Goal: Transaction & Acquisition: Purchase product/service

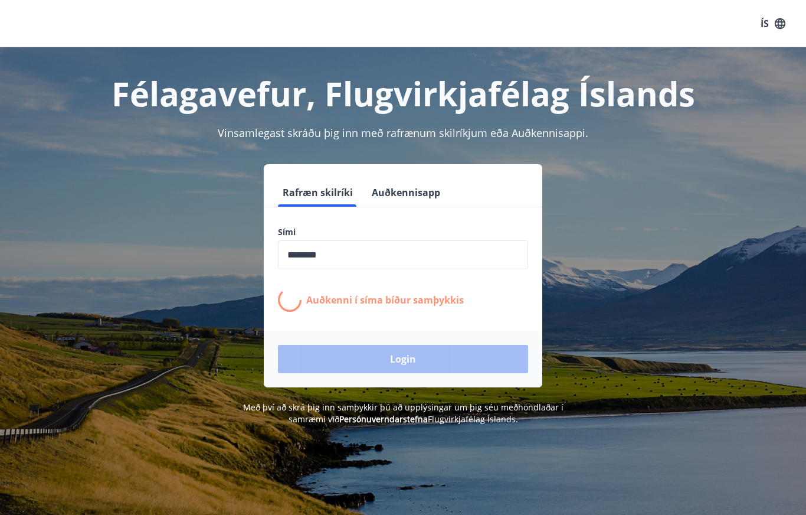
scroll to position [145, 0]
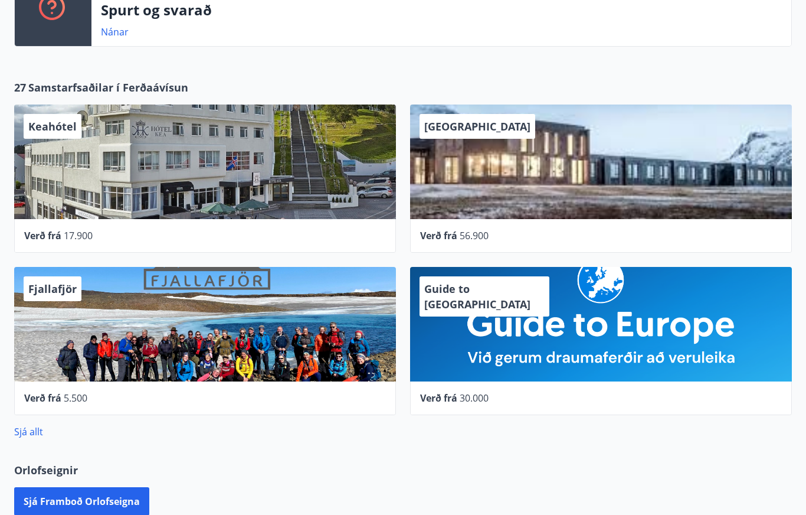
scroll to position [342, 0]
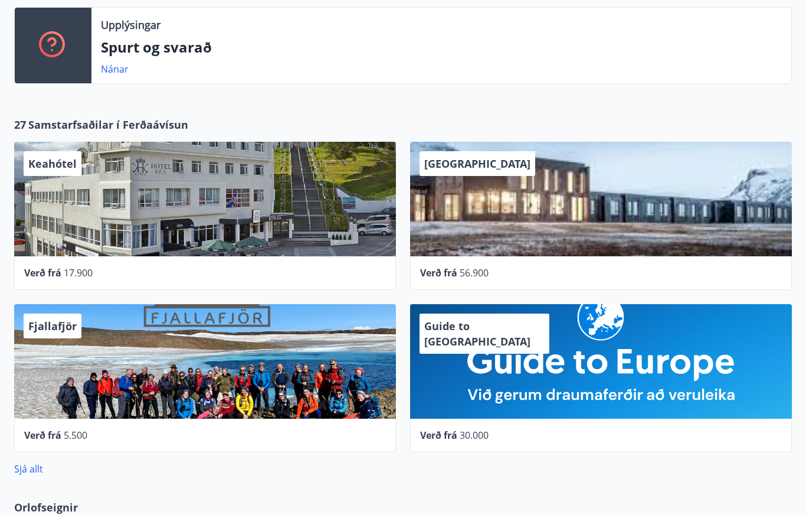
click at [178, 193] on div "Keahótel" at bounding box center [205, 199] width 382 height 115
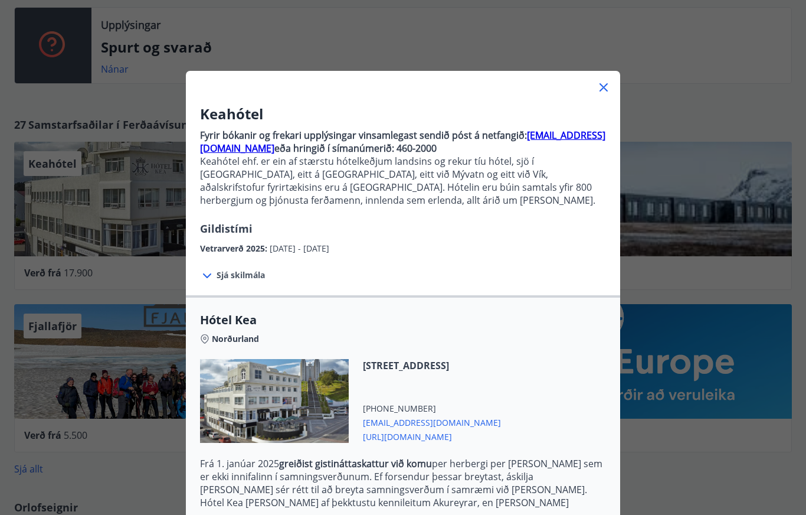
click at [610, 80] on icon at bounding box center [604, 87] width 14 height 14
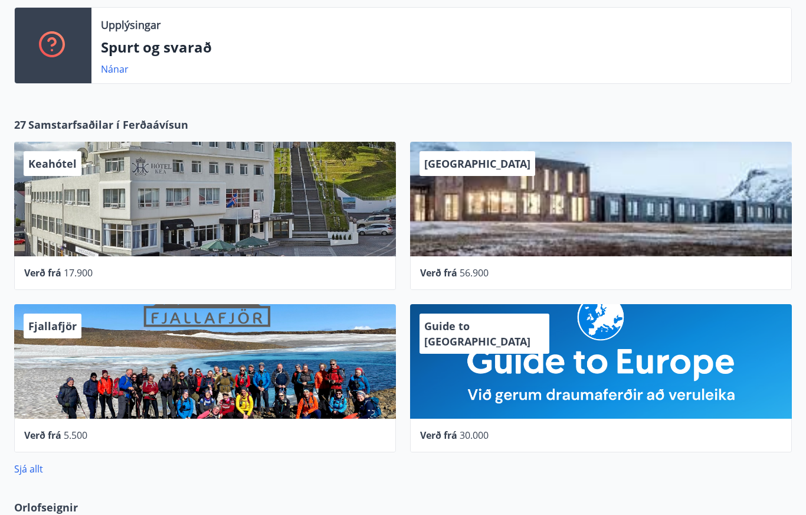
click at [207, 207] on div "Keahótel" at bounding box center [205, 199] width 382 height 115
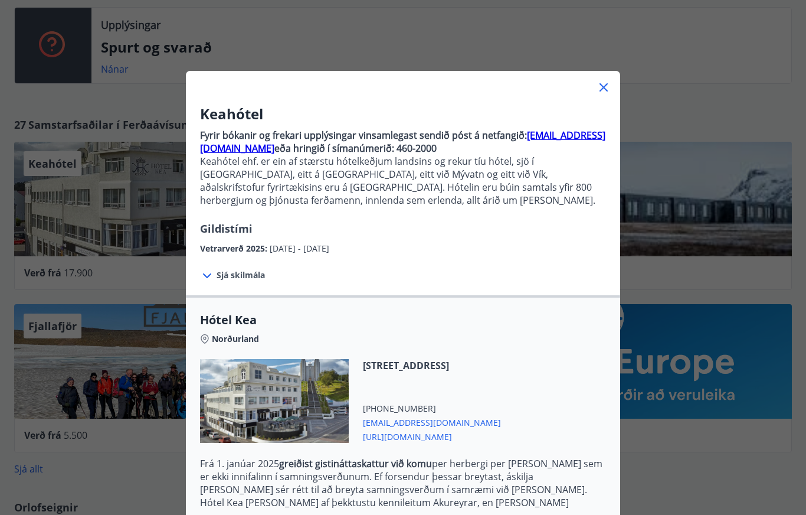
scroll to position [0, 0]
click at [602, 83] on icon at bounding box center [604, 87] width 14 height 14
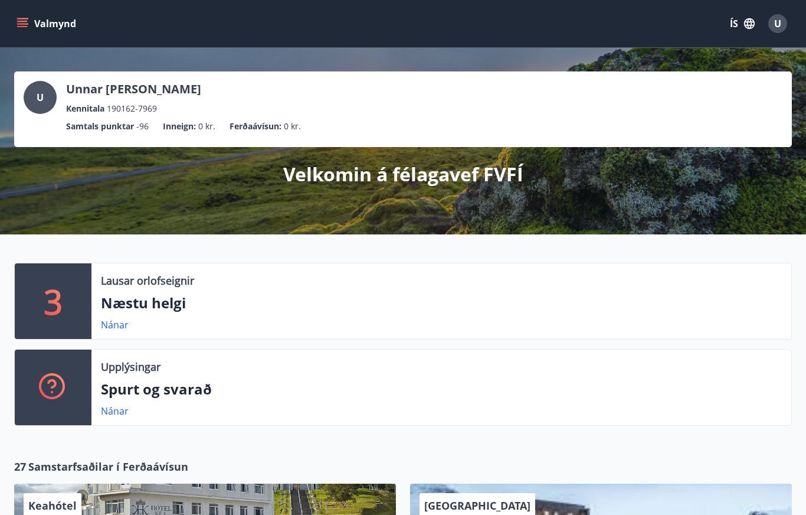
click at [26, 21] on icon "menu" at bounding box center [22, 21] width 11 height 1
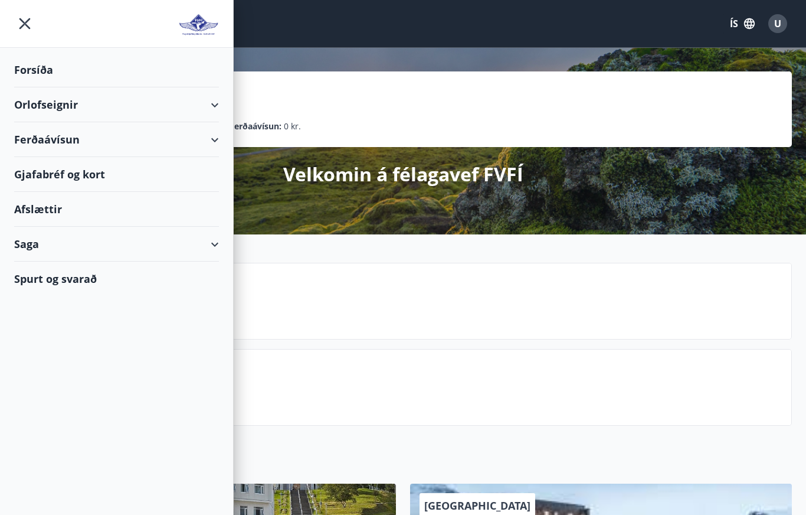
click at [223, 140] on div "Ferðaávísun" at bounding box center [116, 139] width 233 height 35
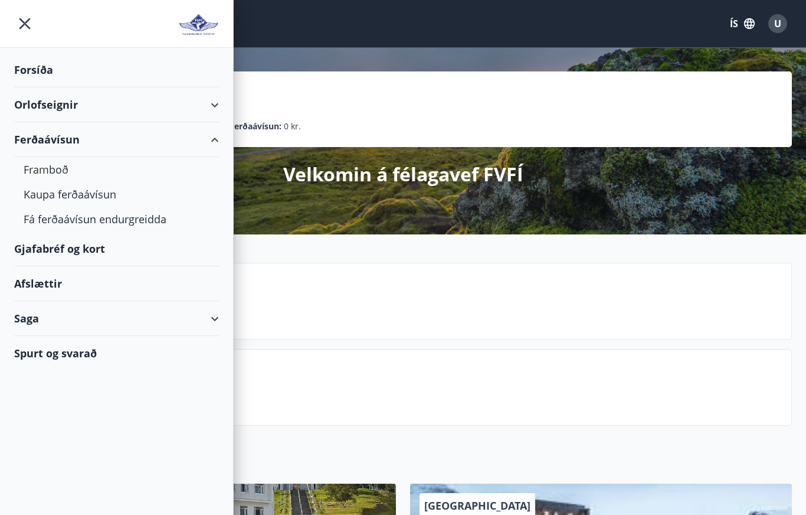
click at [56, 169] on div "Framboð" at bounding box center [117, 169] width 186 height 25
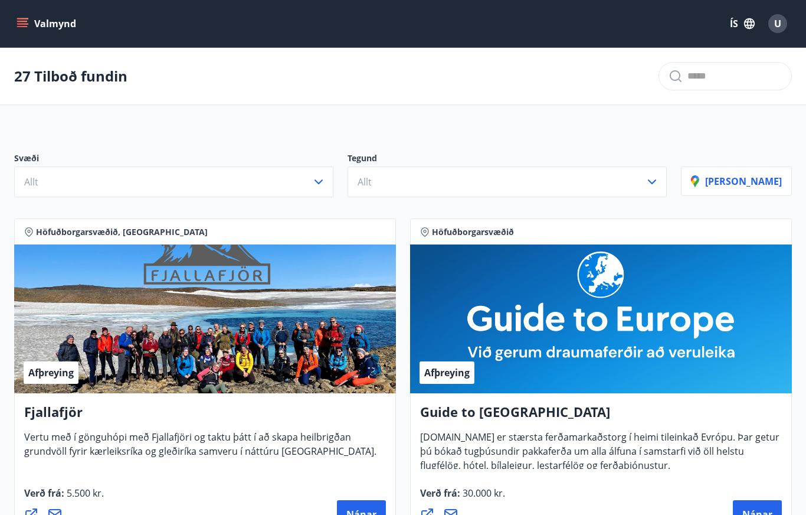
click at [326, 176] on icon "button" at bounding box center [319, 182] width 14 height 14
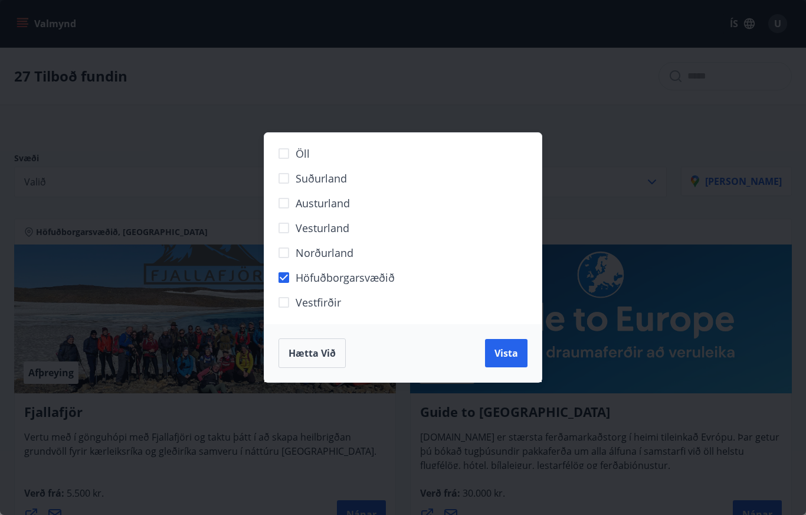
click at [513, 352] on span "Vista" at bounding box center [507, 352] width 24 height 13
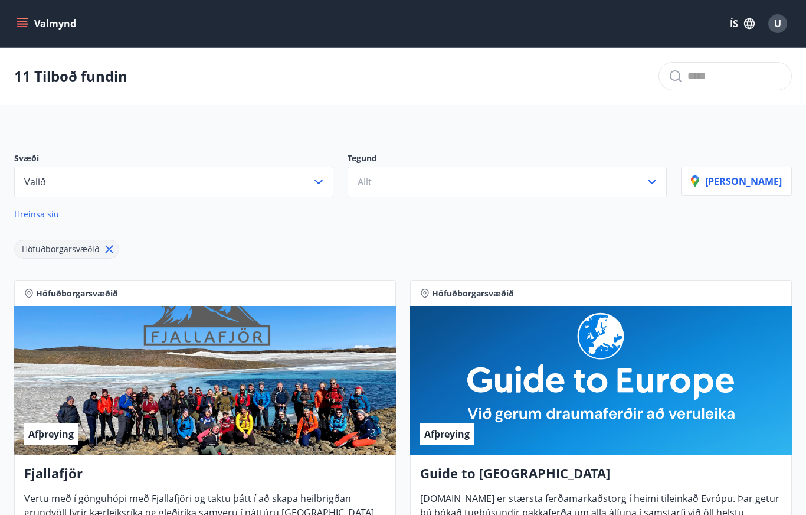
click at [326, 184] on icon "button" at bounding box center [319, 182] width 14 height 14
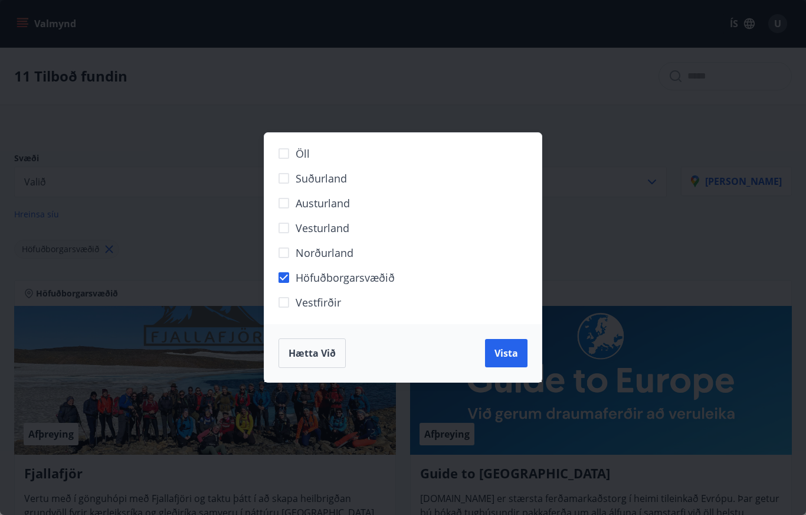
click at [355, 278] on span "Höfuðborgarsvæðið" at bounding box center [345, 277] width 99 height 15
click at [505, 353] on span "Vista" at bounding box center [507, 352] width 24 height 13
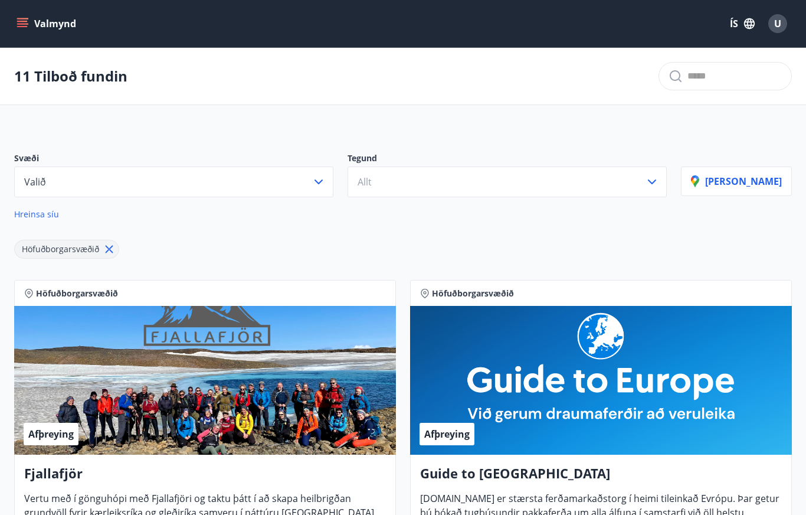
click at [659, 175] on icon "button" at bounding box center [652, 182] width 14 height 14
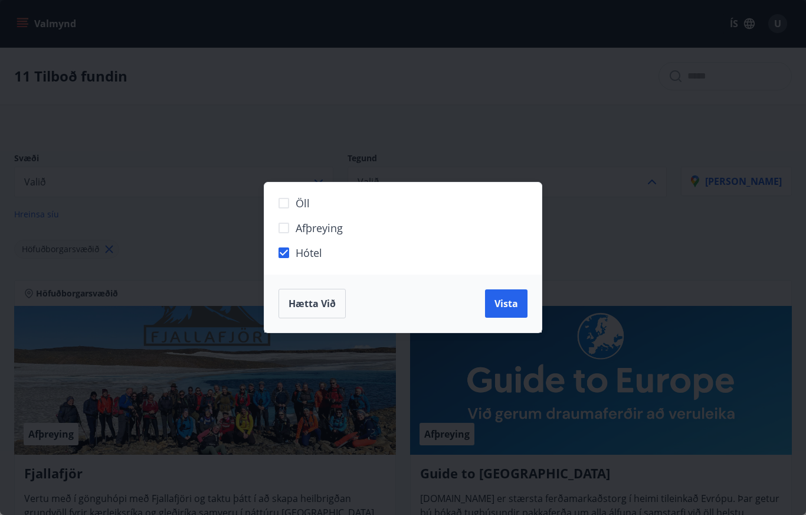
click at [512, 305] on span "Vista" at bounding box center [507, 303] width 24 height 13
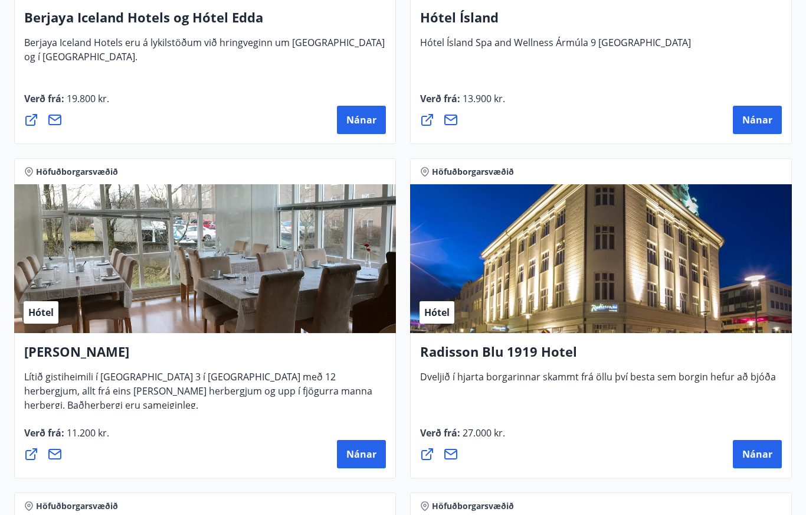
scroll to position [789, 0]
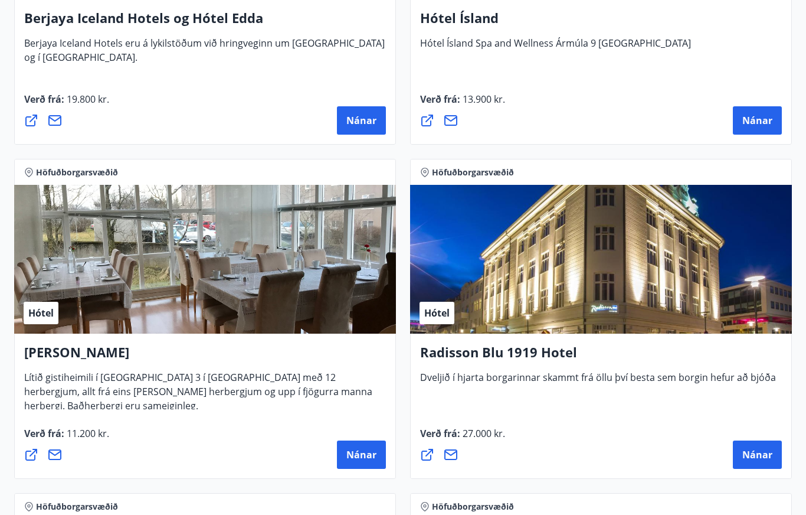
click at [763, 452] on span "Nánar" at bounding box center [758, 454] width 30 height 13
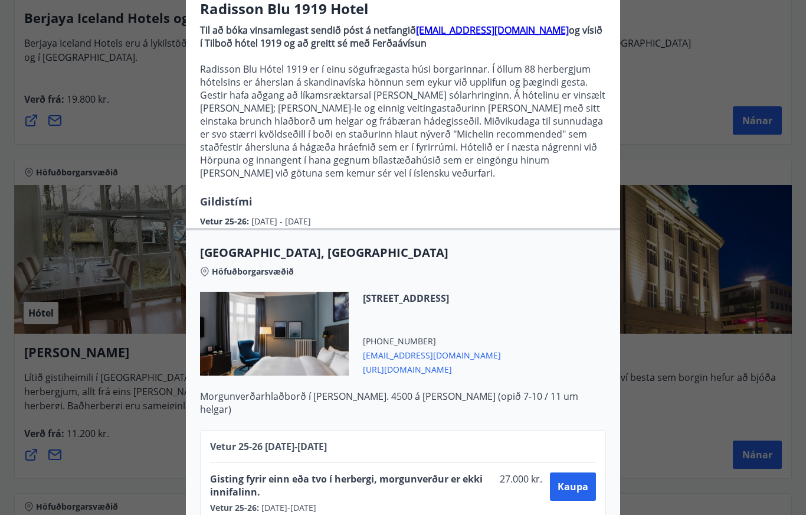
scroll to position [115, 0]
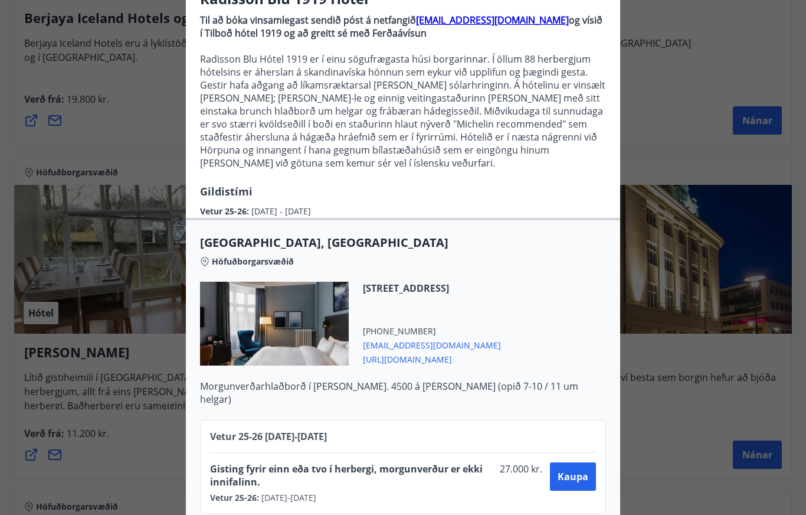
click at [574, 475] on span "Kaupa" at bounding box center [573, 476] width 31 height 13
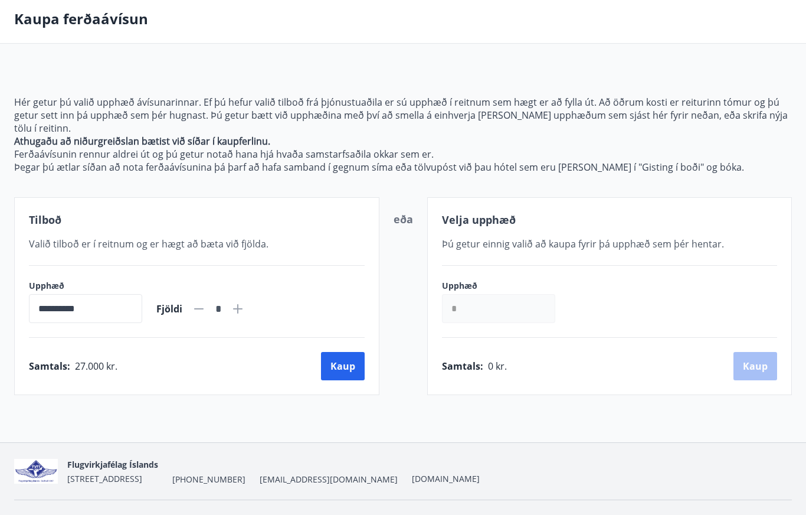
click at [17, 332] on div "**********" at bounding box center [196, 296] width 365 height 198
click at [345, 362] on button "Kaup" at bounding box center [343, 366] width 44 height 28
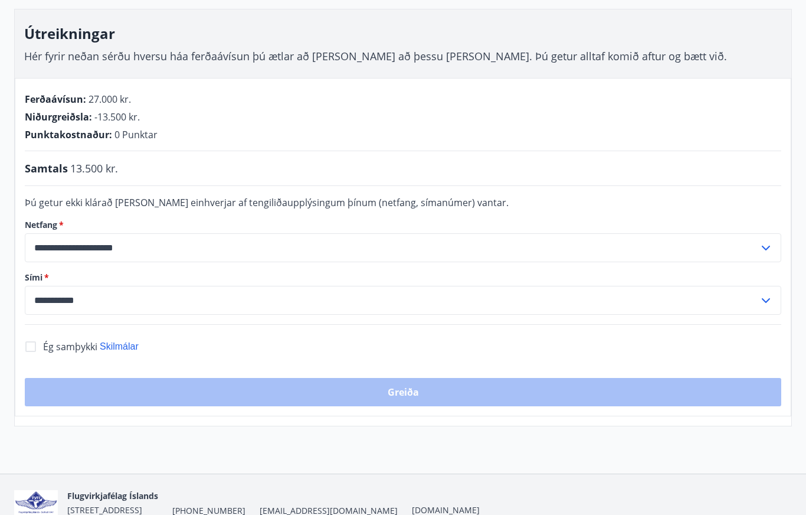
scroll to position [198, 0]
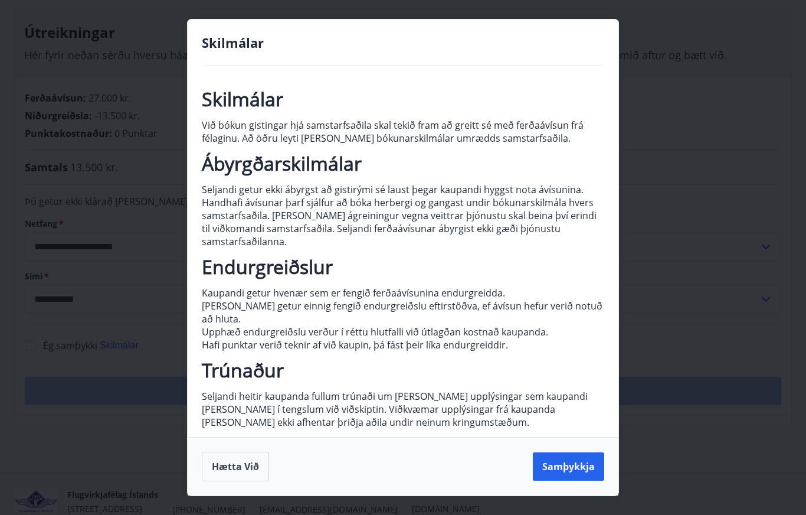
click at [575, 480] on button "Samþykkja" at bounding box center [568, 466] width 71 height 28
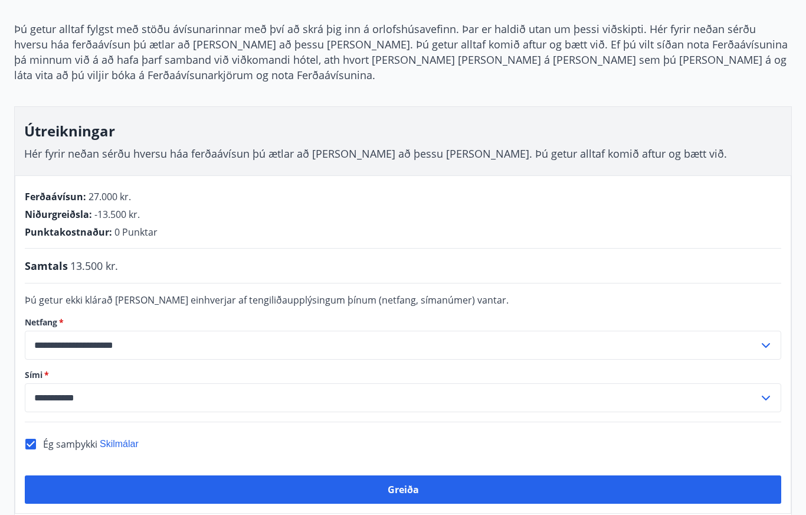
scroll to position [0, 0]
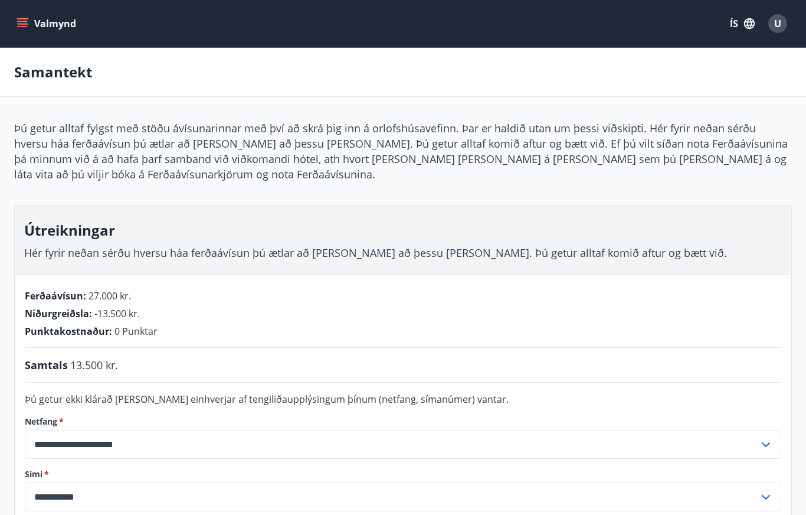
click at [18, 24] on icon "menu" at bounding box center [23, 23] width 13 height 1
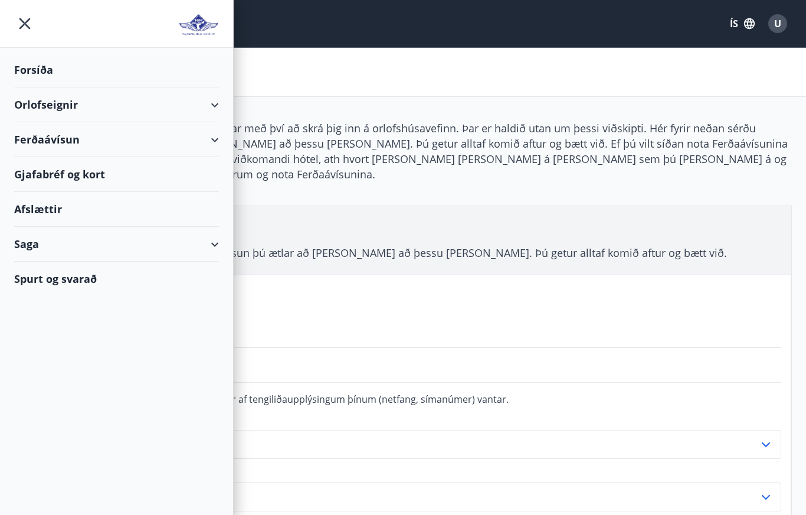
click at [46, 210] on div "Afslættir" at bounding box center [116, 209] width 205 height 35
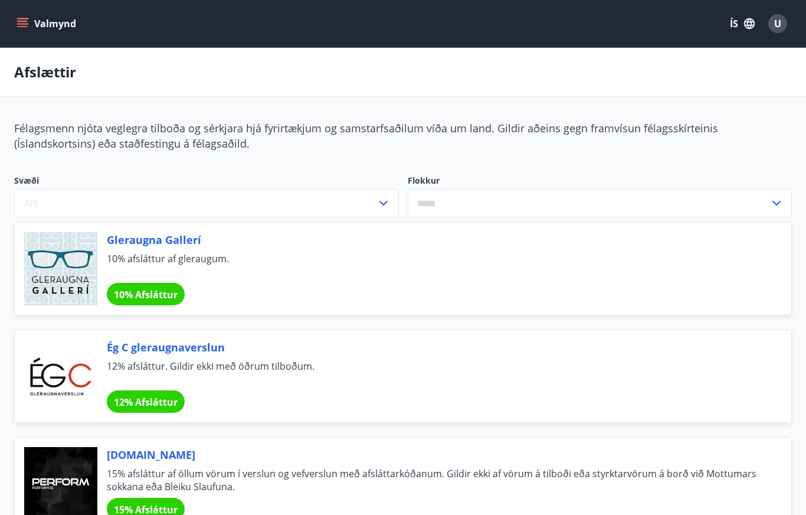
click at [19, 24] on icon "menu" at bounding box center [23, 23] width 13 height 1
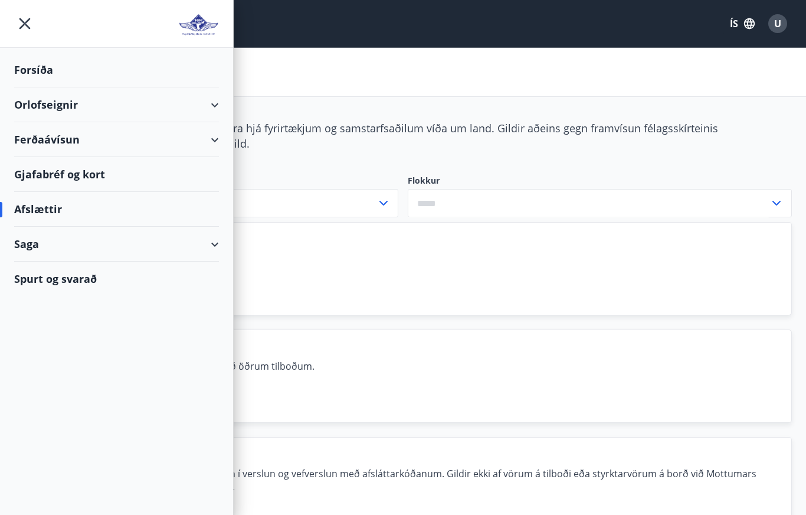
click at [218, 142] on div "Ferðaávísun" at bounding box center [116, 139] width 205 height 35
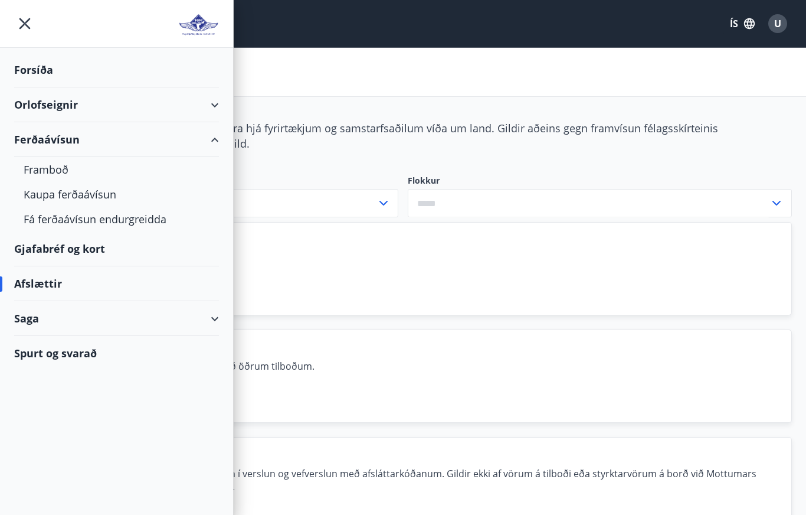
click at [60, 168] on div "Framboð" at bounding box center [117, 169] width 186 height 25
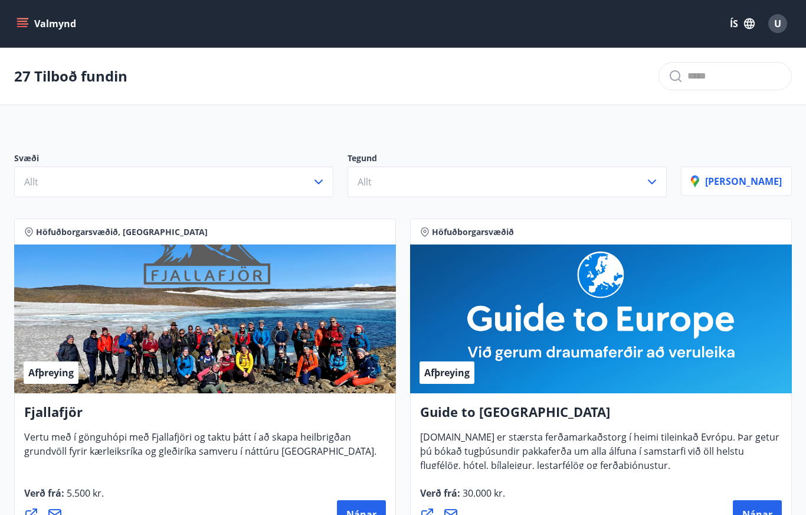
click at [323, 181] on icon "button" at bounding box center [319, 181] width 8 height 5
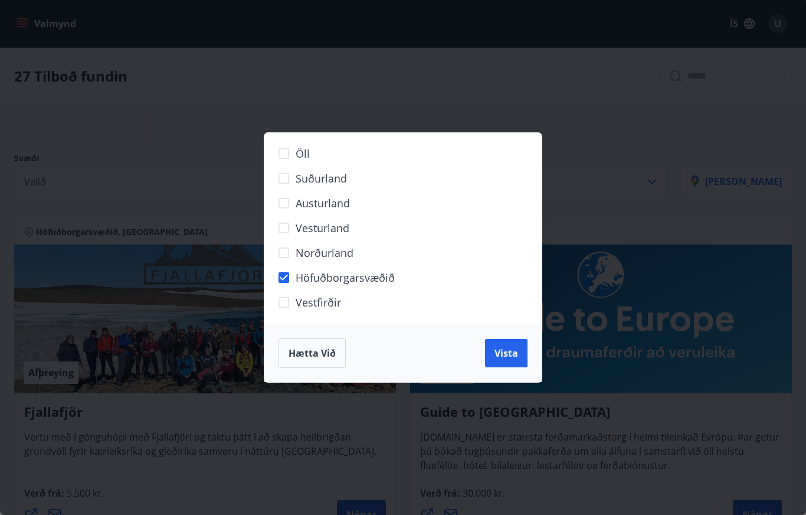
click at [505, 351] on span "Vista" at bounding box center [507, 352] width 24 height 13
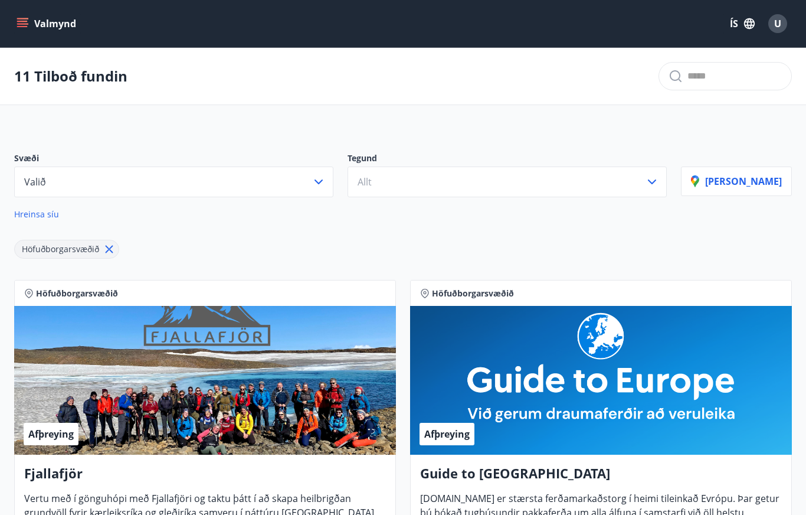
click at [659, 178] on icon "button" at bounding box center [652, 182] width 14 height 14
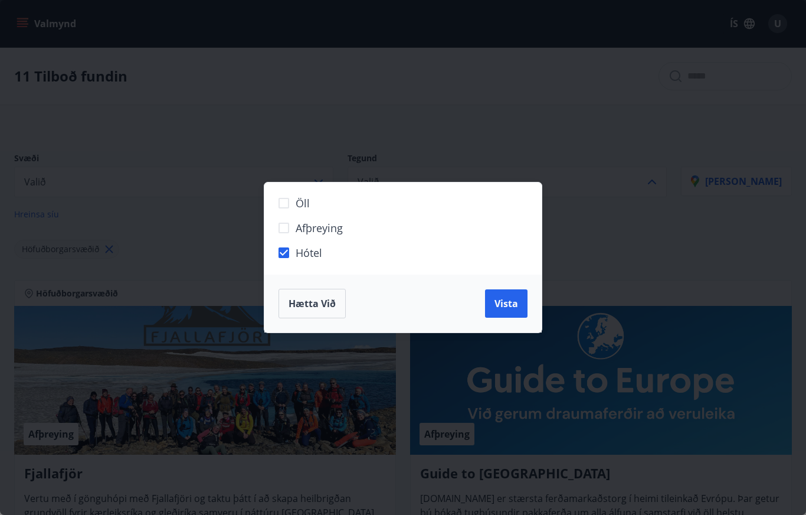
click at [492, 305] on button "Vista" at bounding box center [506, 303] width 42 height 28
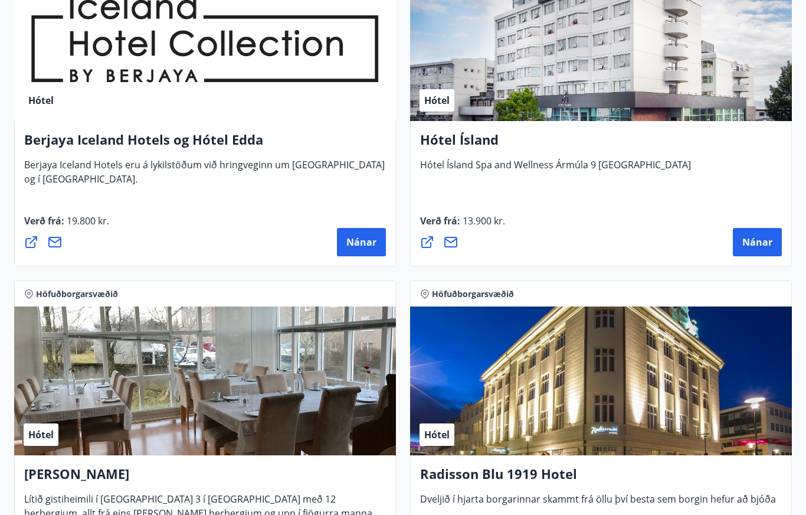
scroll to position [668, 0]
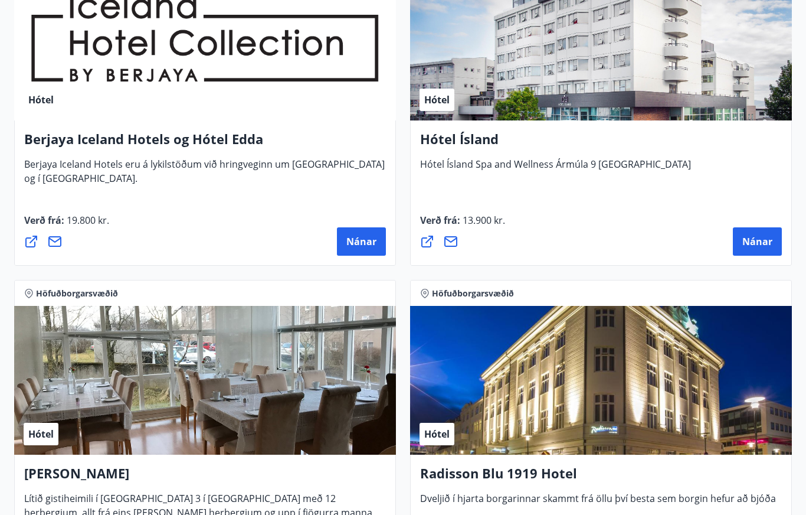
click at [757, 238] on span "Nánar" at bounding box center [758, 241] width 30 height 13
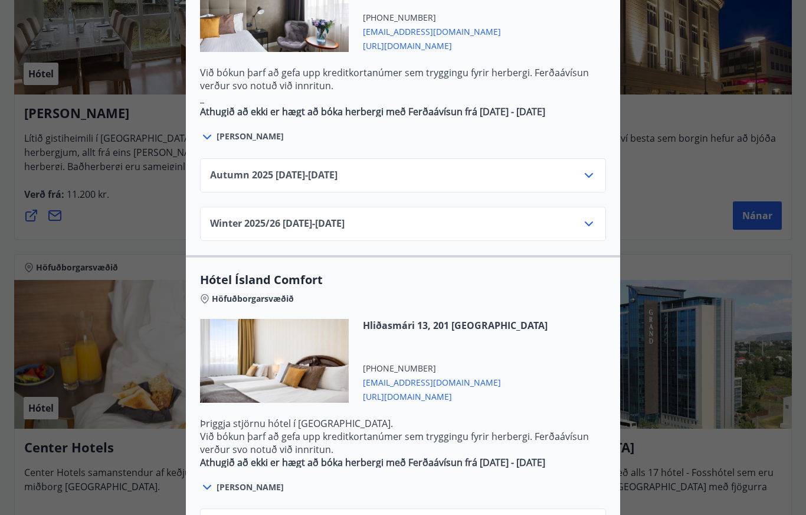
scroll to position [1034, 0]
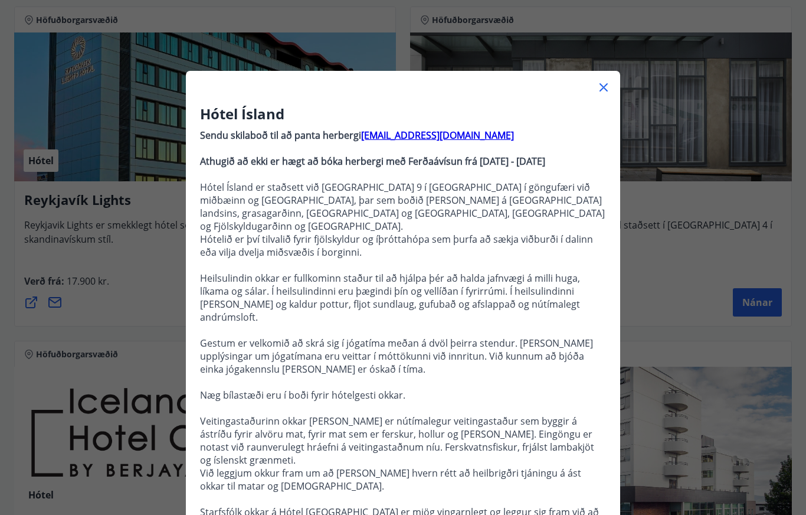
scroll to position [-1, 0]
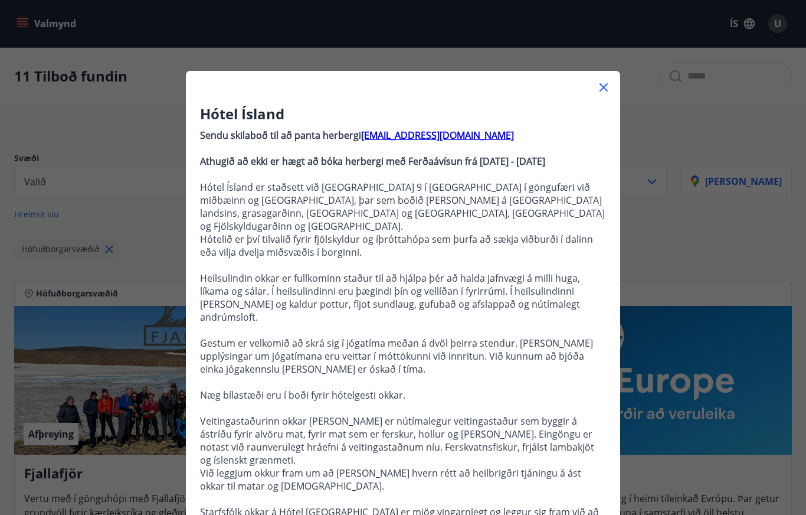
click at [606, 83] on icon at bounding box center [604, 87] width 14 height 14
